Goal: Browse casually

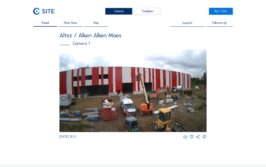
click at [115, 86] on img at bounding box center [132, 91] width 147 height 83
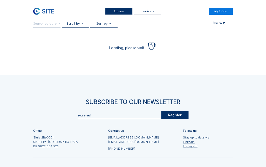
click at [115, 86] on div "Subscribe to our newsletter Register Office Sluis 2B/0001 [GEOGRAPHIC_DATA] [PH…" at bounding box center [133, 139] width 266 height 129
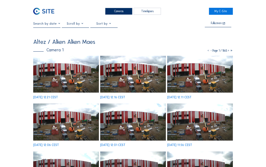
click at [75, 81] on img at bounding box center [66, 74] width 66 height 37
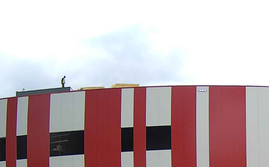
click at [78, 42] on img at bounding box center [134, 73] width 199 height 112
